Goal: Task Accomplishment & Management: Use online tool/utility

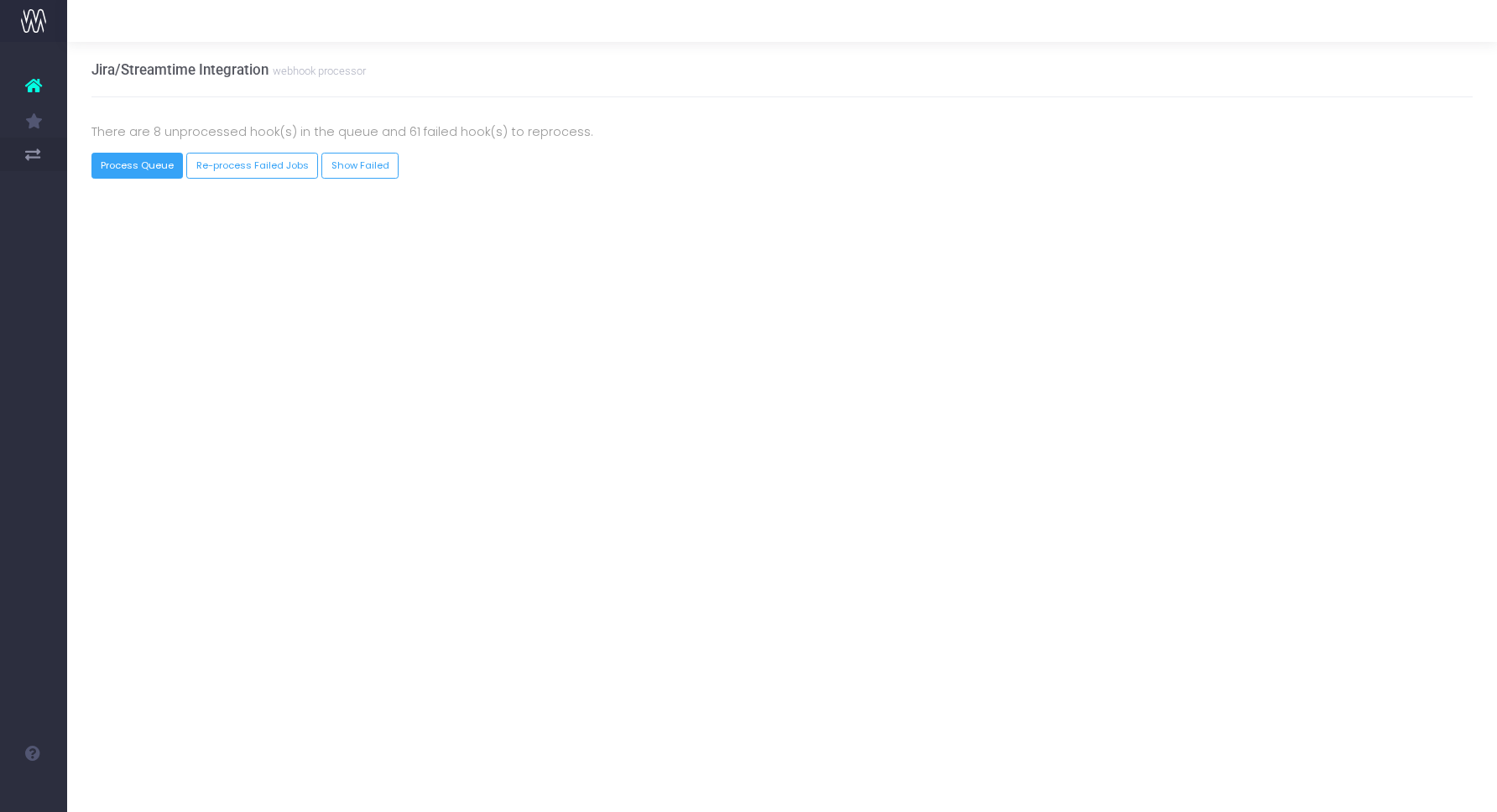
click at [148, 165] on button "Process Queue" at bounding box center [138, 166] width 93 height 26
click at [131, 179] on div "There are 1 unprocessed hook(s) in the queue and 62 failed hook(s) to reprocess…" at bounding box center [782, 151] width 1382 height 107
click at [131, 171] on button "Process Queue" at bounding box center [138, 166] width 93 height 26
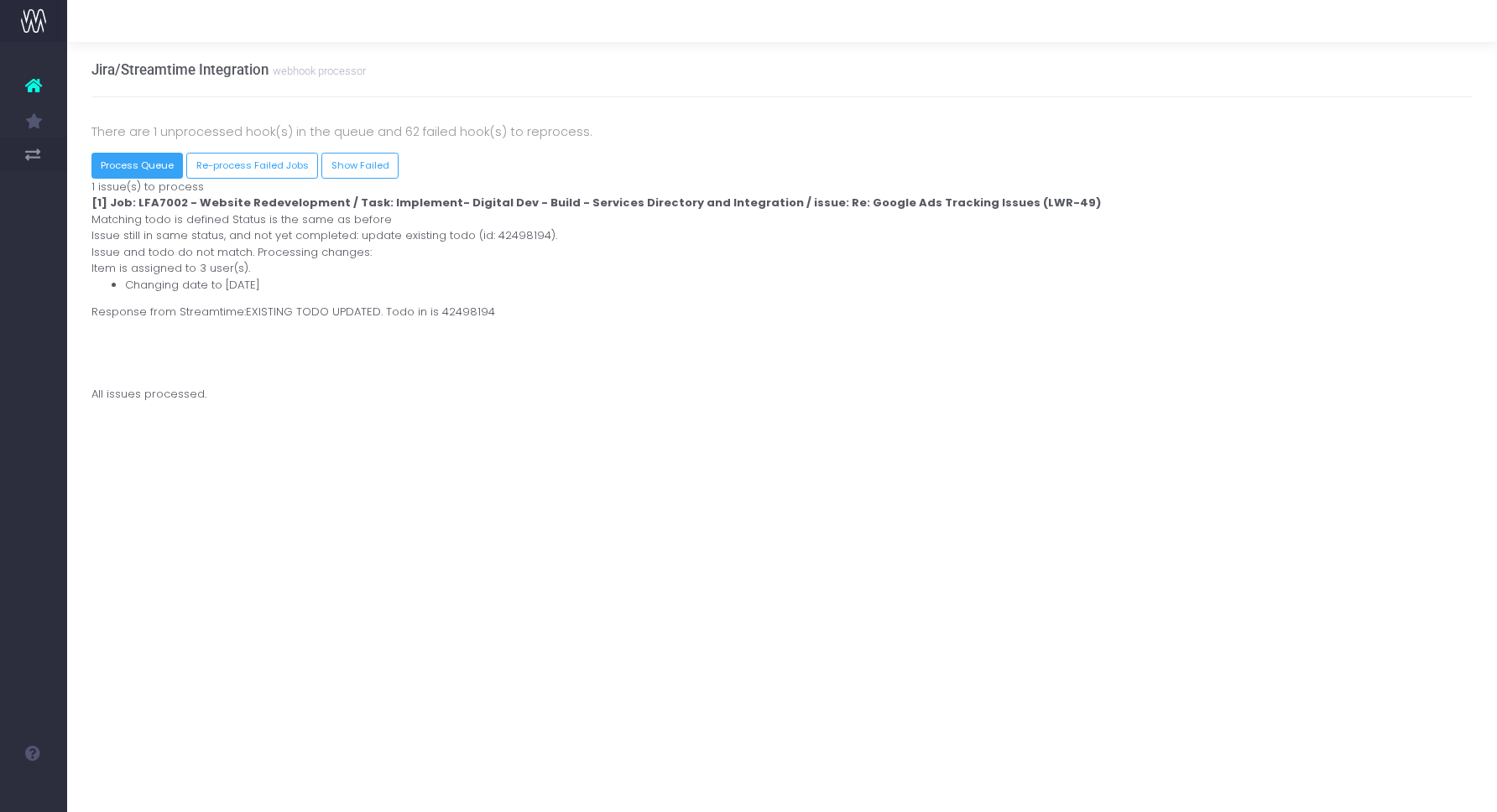
click at [147, 172] on button "Process Queue" at bounding box center [138, 166] width 93 height 26
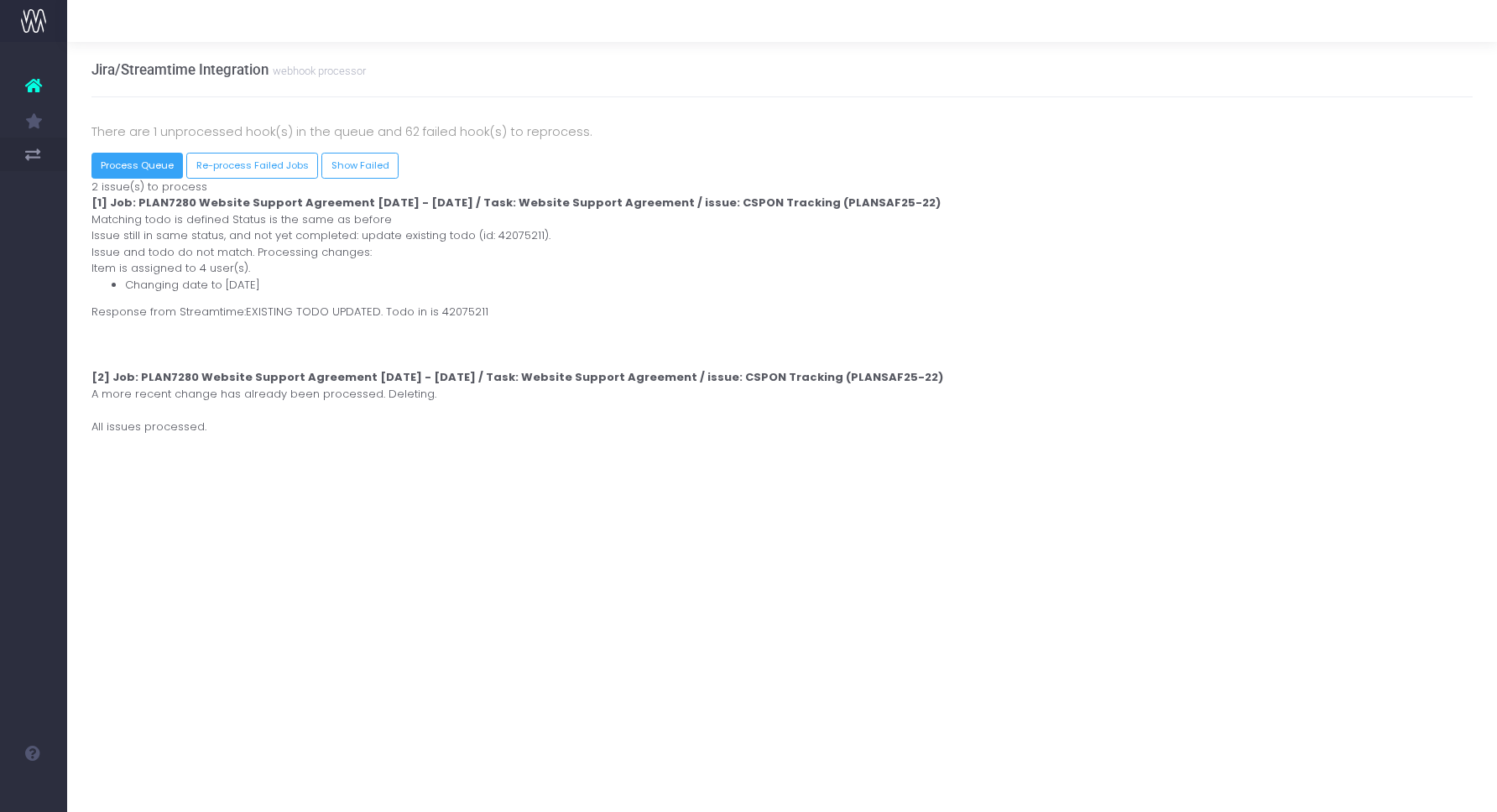
drag, startPoint x: 149, startPoint y: 165, endPoint x: 134, endPoint y: 168, distance: 15.3
click at [150, 166] on button "Process Queue" at bounding box center [138, 166] width 93 height 26
